Goal: Ask a question: Seek information or help from site administrators or community

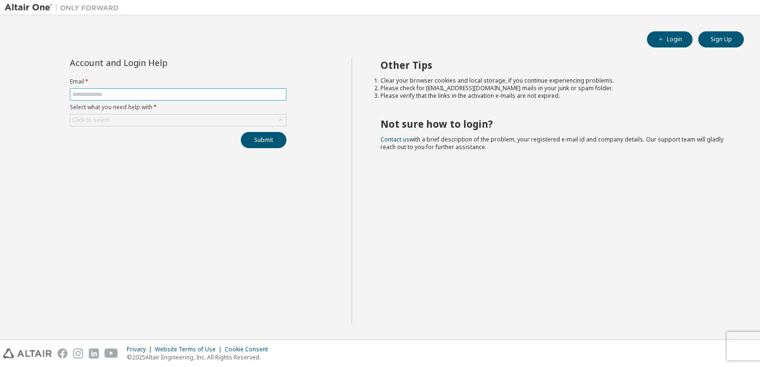
click at [83, 90] on span at bounding box center [178, 94] width 217 height 12
click at [85, 93] on input "text" at bounding box center [178, 95] width 212 height 8
type input "**********"
click at [145, 114] on form "**********" at bounding box center [178, 102] width 217 height 48
click at [146, 118] on div "Click to select" at bounding box center [178, 120] width 216 height 11
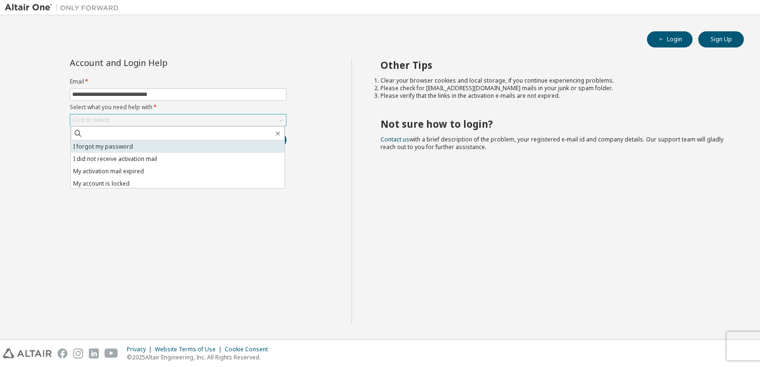
click at [115, 149] on li "I forgot my password" at bounding box center [178, 147] width 214 height 12
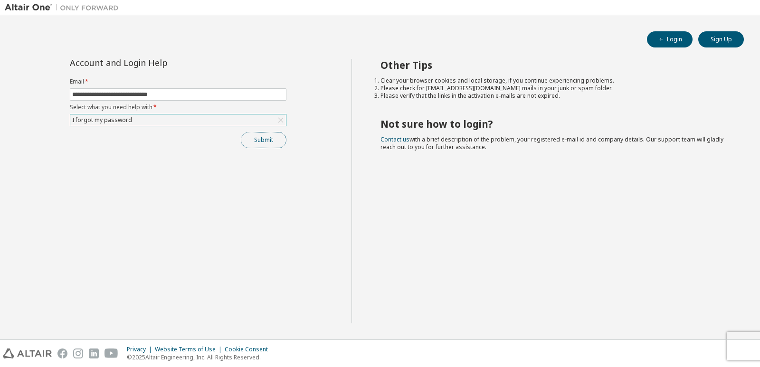
click at [255, 134] on button "Submit" at bounding box center [264, 140] width 46 height 16
click at [276, 140] on button "Submit" at bounding box center [264, 140] width 46 height 16
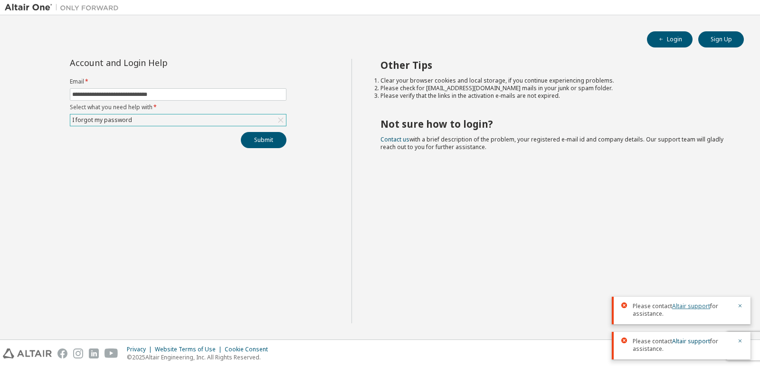
click at [684, 305] on link "Altair support" at bounding box center [691, 306] width 38 height 8
click at [537, 165] on div "Other Tips Clear your browser cookies and local storage, if you continue experi…" at bounding box center [554, 191] width 404 height 265
click at [394, 137] on link "Contact us" at bounding box center [395, 139] width 29 height 8
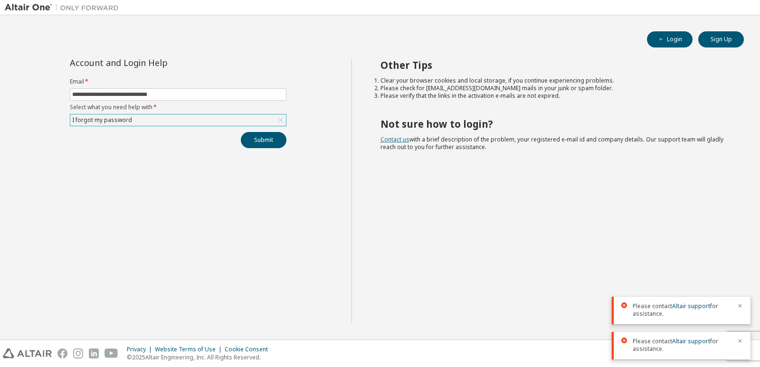
click at [394, 137] on link "Contact us" at bounding box center [395, 139] width 29 height 8
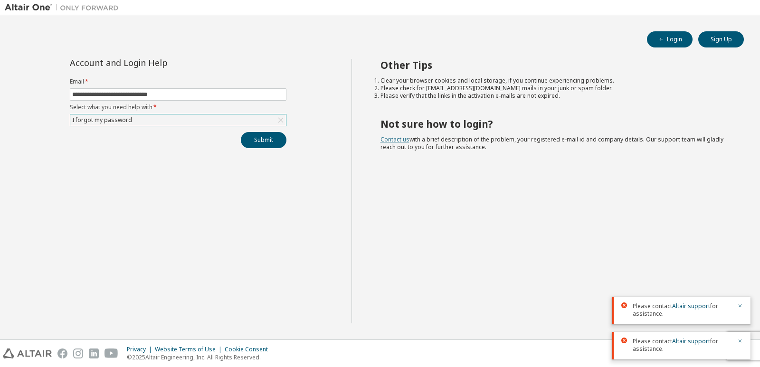
click at [394, 137] on link "Contact us" at bounding box center [395, 139] width 29 height 8
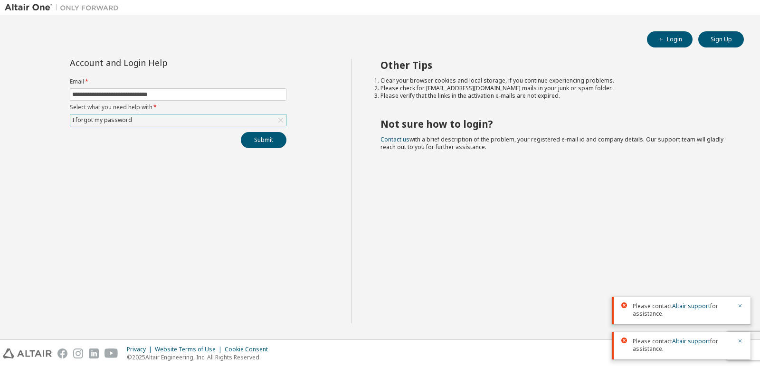
click at [409, 139] on span "Contact us with a brief description of the problem, your registered e-mail id a…" at bounding box center [552, 143] width 343 height 16
click at [402, 139] on link "Contact us" at bounding box center [395, 139] width 29 height 8
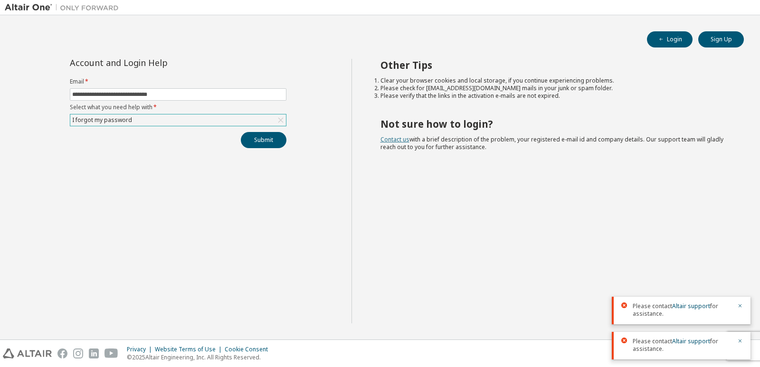
click at [402, 139] on link "Contact us" at bounding box center [395, 139] width 29 height 8
click at [258, 134] on button "Submit" at bounding box center [264, 140] width 46 height 16
click at [279, 121] on icon at bounding box center [281, 120] width 10 height 10
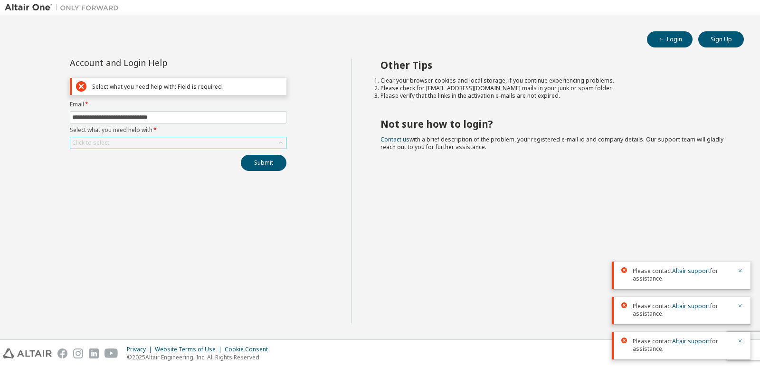
click at [172, 139] on div "Click to select" at bounding box center [178, 142] width 216 height 11
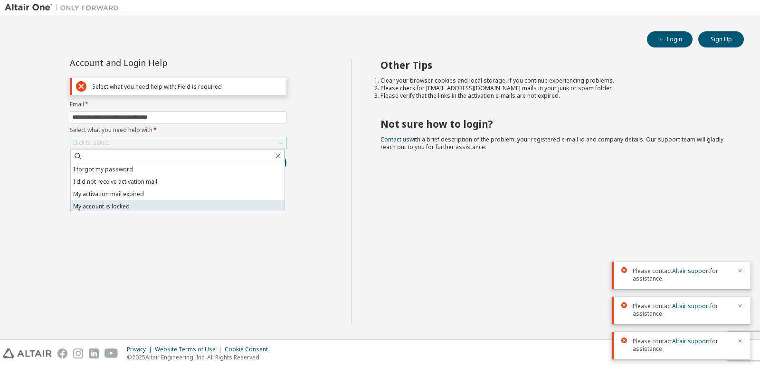
click at [158, 204] on li "My account is locked" at bounding box center [178, 207] width 214 height 12
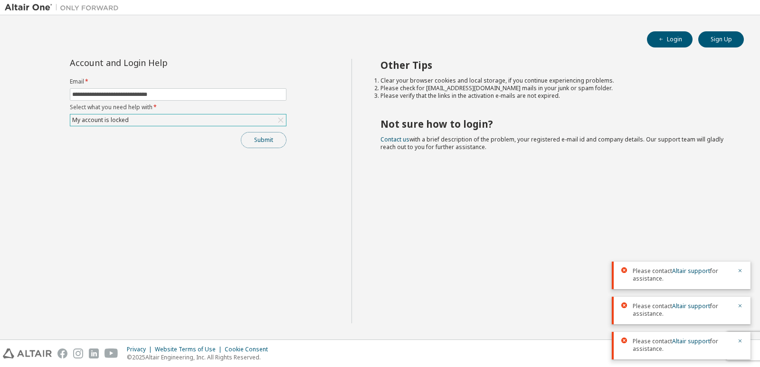
click at [274, 140] on button "Submit" at bounding box center [264, 140] width 46 height 16
click at [705, 342] on link "Altair support" at bounding box center [691, 341] width 38 height 8
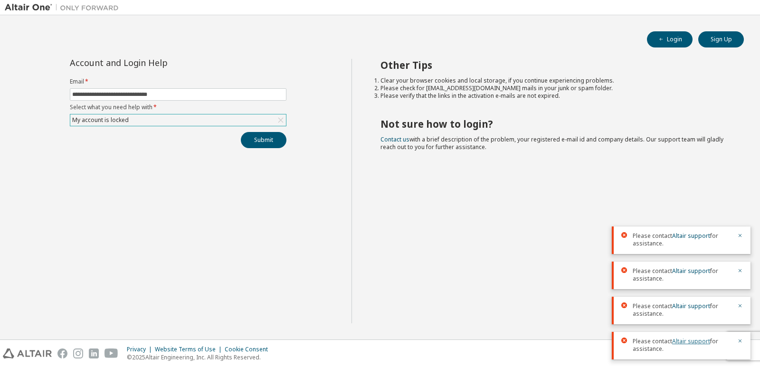
click at [705, 342] on link "Altair support" at bounding box center [691, 341] width 38 height 8
click at [688, 341] on link "Altair support" at bounding box center [691, 341] width 38 height 8
click at [689, 341] on link "Altair support" at bounding box center [691, 341] width 38 height 8
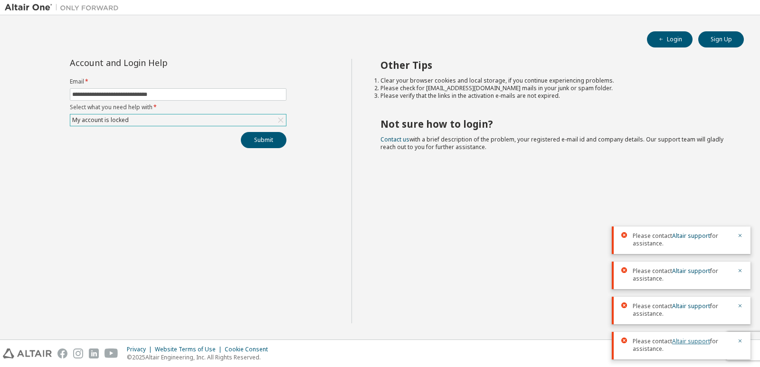
click at [689, 341] on link "Altair support" at bounding box center [691, 341] width 38 height 8
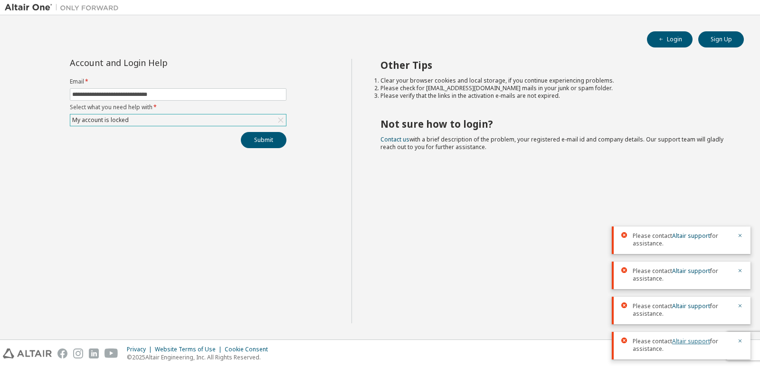
click at [689, 341] on link "Altair support" at bounding box center [691, 341] width 38 height 8
click at [690, 341] on link "Altair support" at bounding box center [691, 341] width 38 height 8
click at [691, 340] on link "Altair support" at bounding box center [691, 341] width 38 height 8
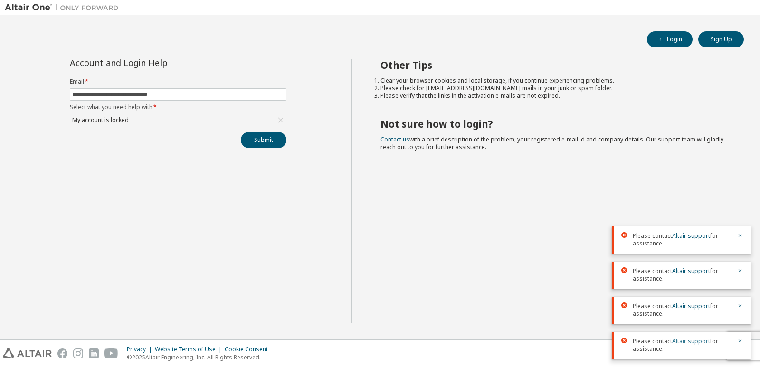
click at [691, 340] on link "Altair support" at bounding box center [691, 341] width 38 height 8
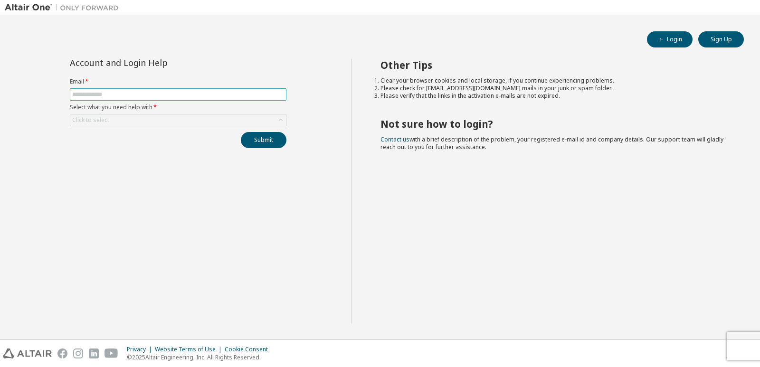
click at [96, 90] on span at bounding box center [178, 94] width 217 height 12
click at [100, 94] on input "text" at bounding box center [178, 95] width 212 height 8
type input "**********"
click at [134, 115] on div "Click to select" at bounding box center [178, 120] width 216 height 11
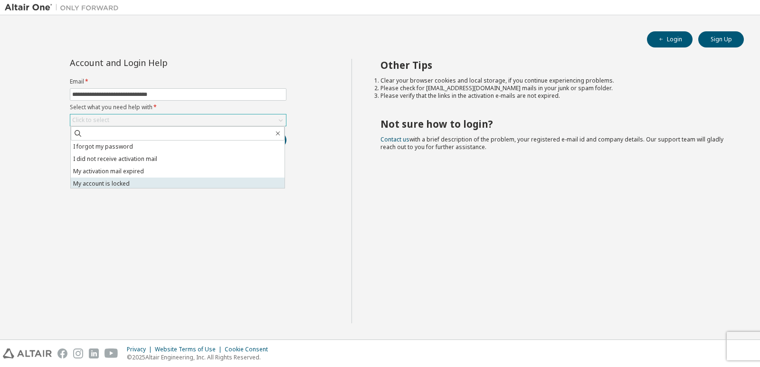
click at [124, 182] on li "My account is locked" at bounding box center [178, 184] width 214 height 12
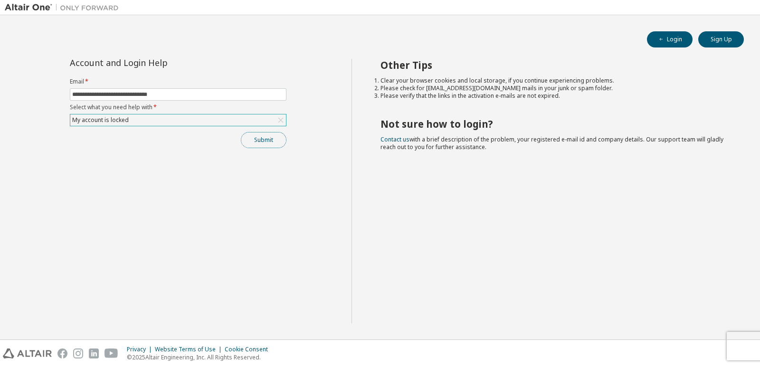
click at [254, 137] on button "Submit" at bounding box center [264, 140] width 46 height 16
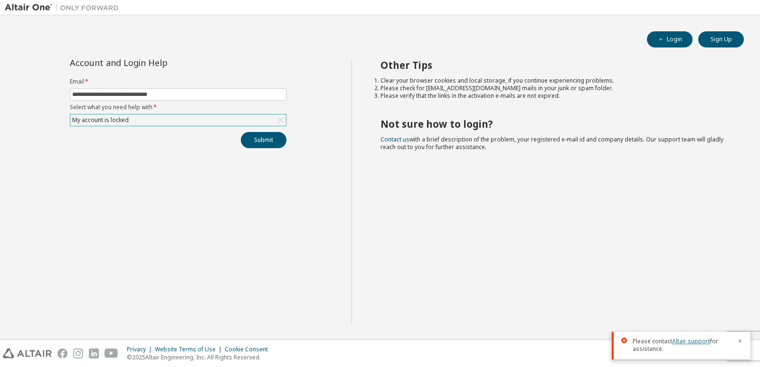
click at [682, 340] on link "Altair support" at bounding box center [691, 341] width 38 height 8
click at [684, 340] on link "Altair support" at bounding box center [691, 341] width 38 height 8
drag, startPoint x: 672, startPoint y: 338, endPoint x: 705, endPoint y: 339, distance: 32.8
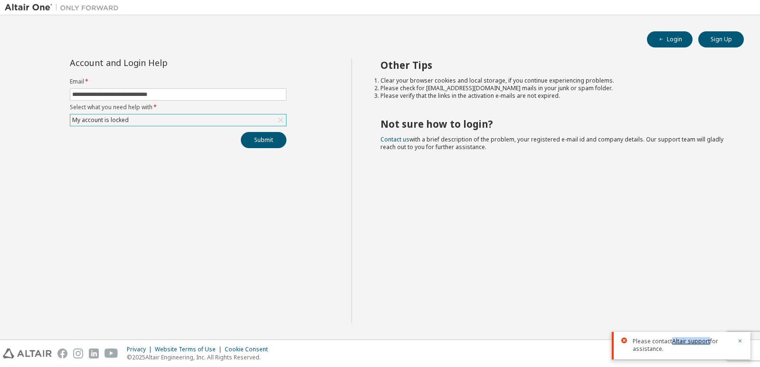
click at [706, 338] on span "Please contact Altair support for assistance." at bounding box center [682, 345] width 99 height 15
copy link "Altair suppo"
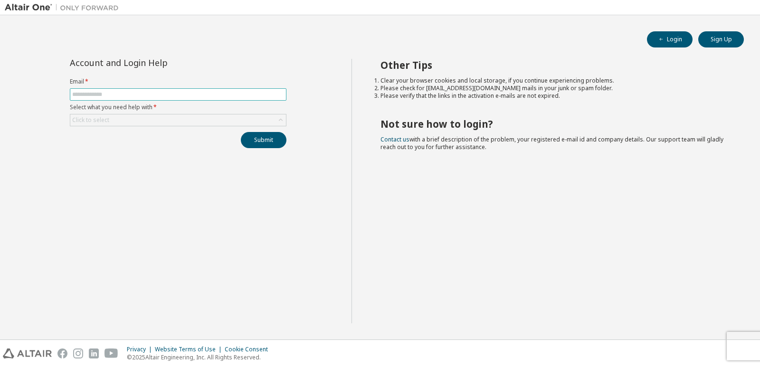
click at [84, 95] on input "text" at bounding box center [178, 95] width 212 height 8
type input "**********"
click at [195, 122] on div "Click to select" at bounding box center [178, 120] width 216 height 11
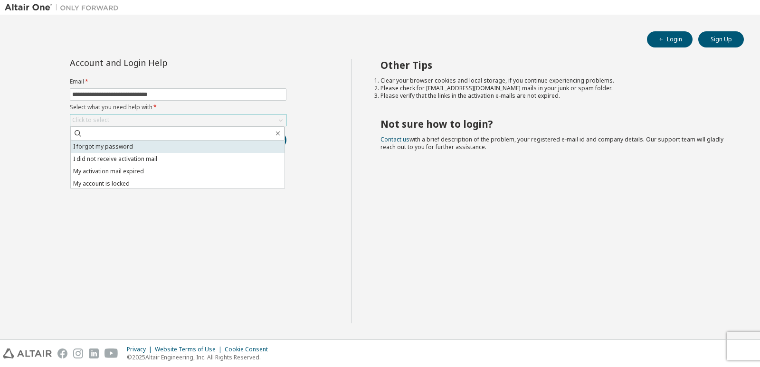
click at [158, 149] on li "I forgot my password" at bounding box center [178, 147] width 214 height 12
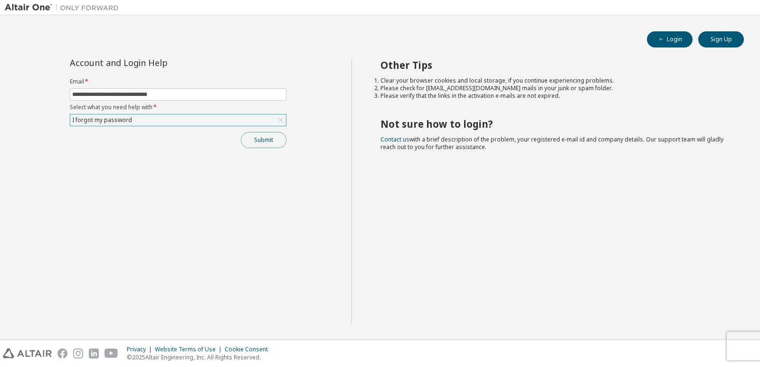
click at [251, 141] on button "Submit" at bounding box center [264, 140] width 46 height 16
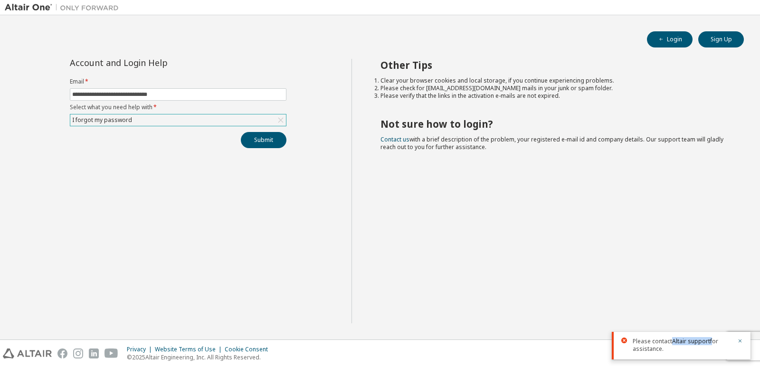
drag, startPoint x: 671, startPoint y: 342, endPoint x: 712, endPoint y: 341, distance: 40.9
click at [712, 341] on span "Please contact Altair support for assistance." at bounding box center [682, 345] width 99 height 15
copy span "Altair support"
